Goal: Find contact information: Find contact information

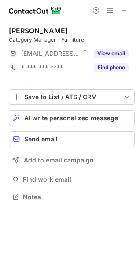
scroll to position [191, 140]
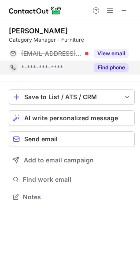
click at [112, 68] on button "Find phone" at bounding box center [111, 67] width 35 height 9
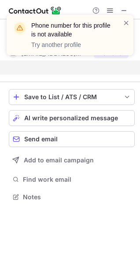
scroll to position [177, 140]
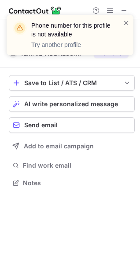
click at [96, 9] on div "Phone number for this profile is not available Try another profile" at bounding box center [70, 38] width 140 height 65
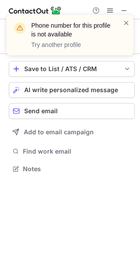
click at [97, 13] on div "Phone number for this profile is not available Try another profile" at bounding box center [70, 38] width 140 height 65
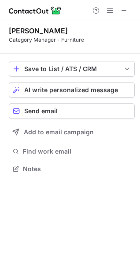
click at [94, 11] on div "Phone number for this profile is not available Try another profile" at bounding box center [70, 38] width 140 height 65
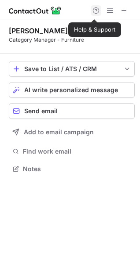
click at [94, 11] on span at bounding box center [95, 10] width 7 height 7
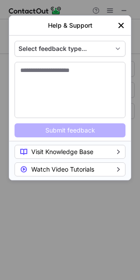
click at [123, 27] on img "left-button" at bounding box center [120, 25] width 9 height 9
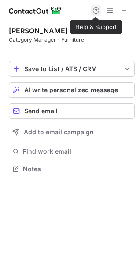
click at [97, 11] on span at bounding box center [95, 10] width 7 height 7
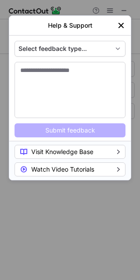
click at [119, 29] on img "left-button" at bounding box center [120, 25] width 9 height 9
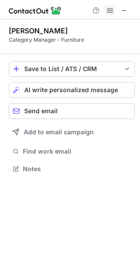
click at [106, 14] on span at bounding box center [109, 10] width 7 height 7
